Goal: Task Accomplishment & Management: Use online tool/utility

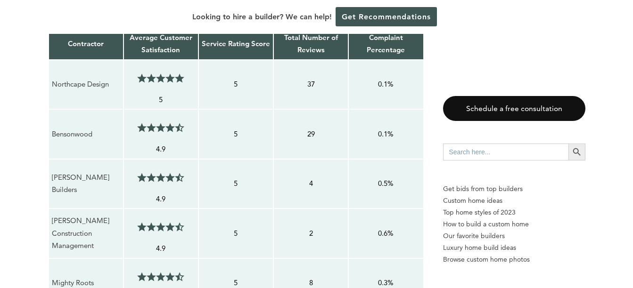
scroll to position [686, 0]
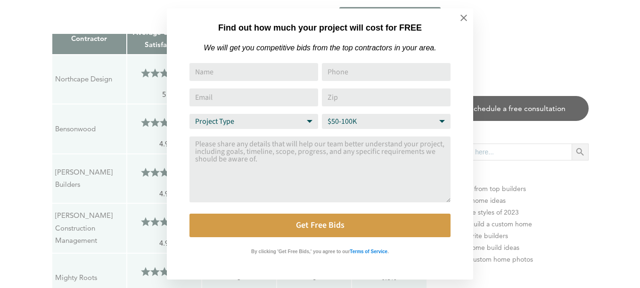
click at [632, 285] on div "Find out how much your project will cost for FREE We will get you competitive b…" at bounding box center [320, 144] width 640 height 288
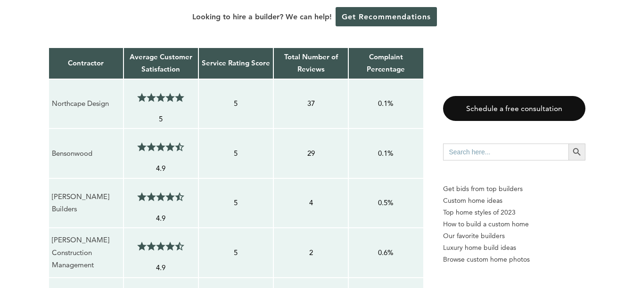
scroll to position [680, 0]
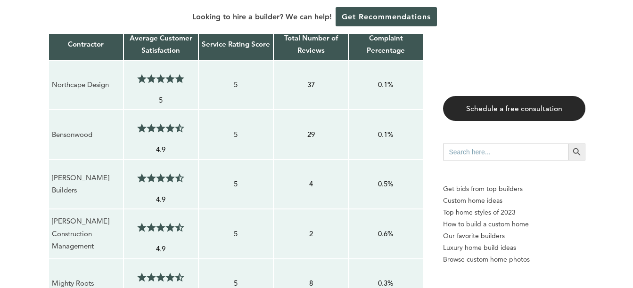
click at [550, 109] on link "Schedule a free consultation" at bounding box center [514, 108] width 142 height 25
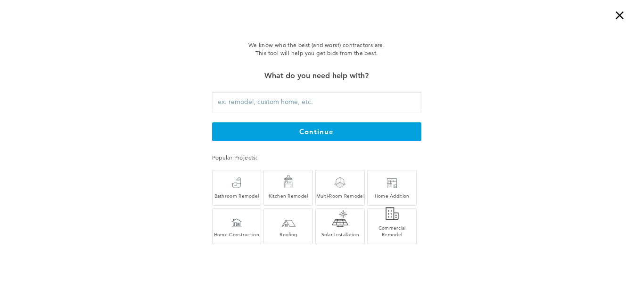
click at [364, 106] on input "text" at bounding box center [316, 102] width 209 height 21
type input "d"
click at [250, 218] on div "Home Construction" at bounding box center [236, 227] width 49 height 36
type input "Home Construction"
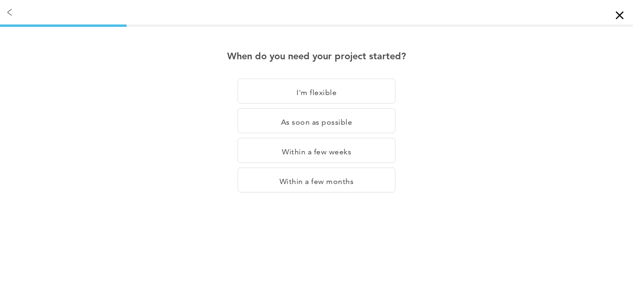
scroll to position [0, 0]
click at [344, 92] on div "I'm flexible" at bounding box center [317, 91] width 158 height 25
